Goal: Task Accomplishment & Management: Complete application form

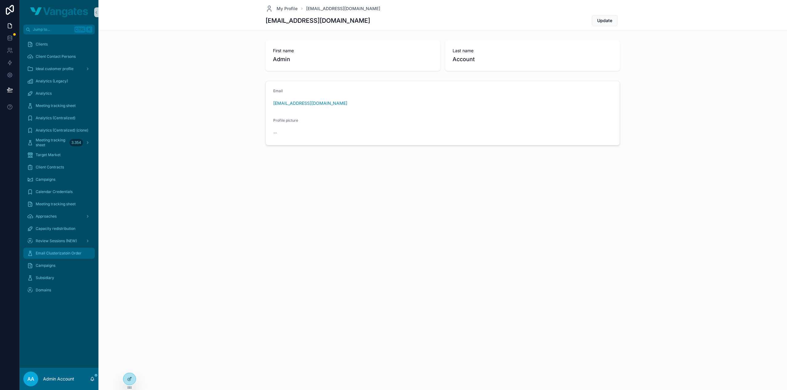
click at [59, 253] on span "Email Clusterizatoin Order" at bounding box center [59, 253] width 46 height 5
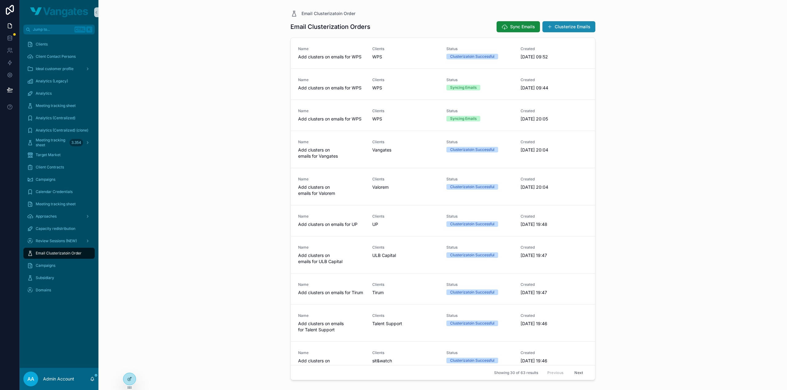
click at [580, 22] on button "Clusterize Emails" at bounding box center [568, 26] width 53 height 11
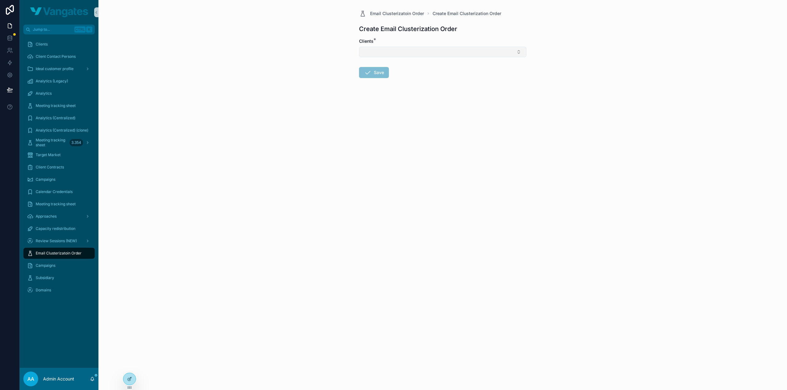
click at [397, 50] on button "Select Button" at bounding box center [442, 52] width 167 height 10
type input "***"
click at [408, 74] on div "WPS" at bounding box center [442, 76] width 164 height 10
click at [398, 91] on form "Clients * WPS Save" at bounding box center [442, 78] width 167 height 81
click at [375, 74] on button "Save" at bounding box center [374, 73] width 30 height 11
